Goal: Find specific page/section: Find specific page/section

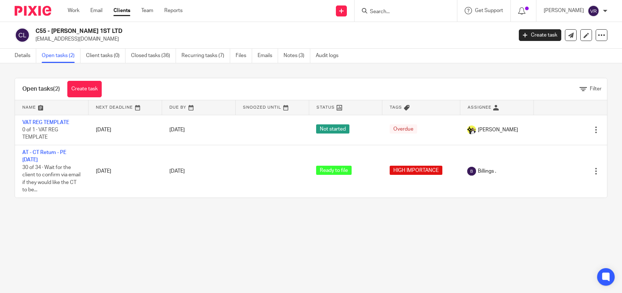
click at [367, 9] on icon at bounding box center [364, 10] width 5 height 5
click at [401, 14] on input "Search" at bounding box center [402, 12] width 66 height 7
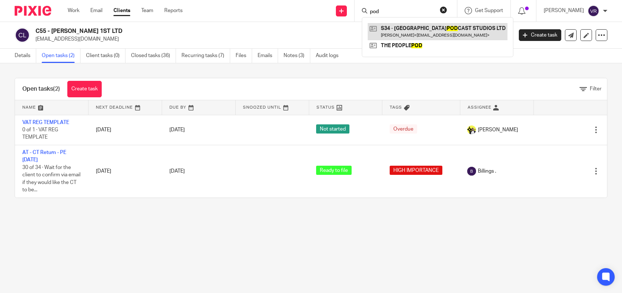
type input "pod"
click at [430, 24] on link at bounding box center [437, 31] width 140 height 17
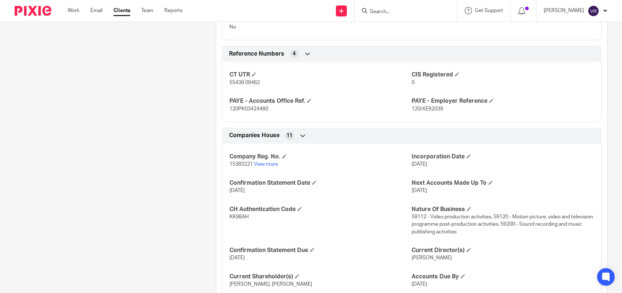
scroll to position [594, 0]
